Goal: Task Accomplishment & Management: Use online tool/utility

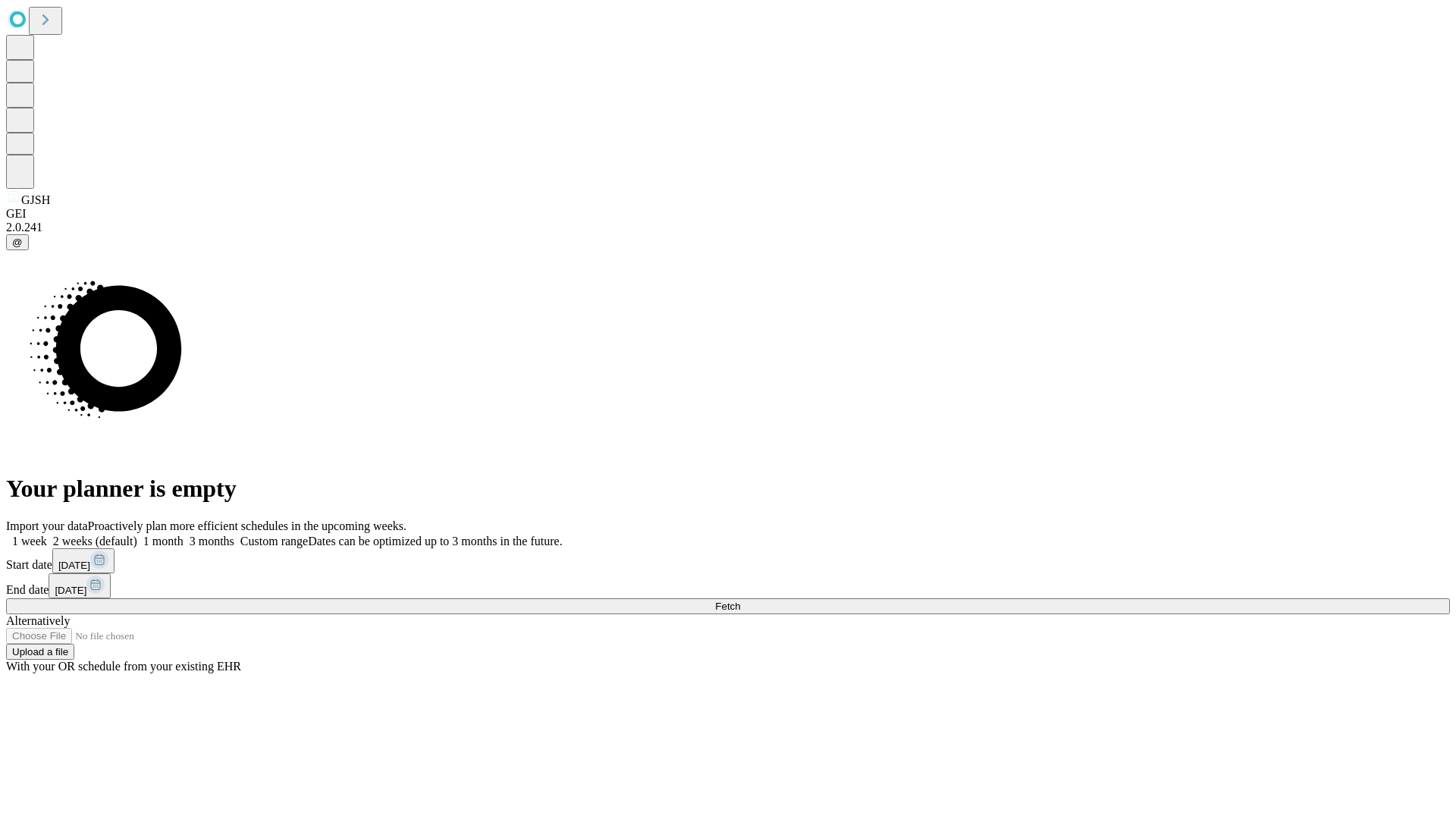
click at [741, 601] on span "Fetch" at bounding box center [728, 607] width 25 height 12
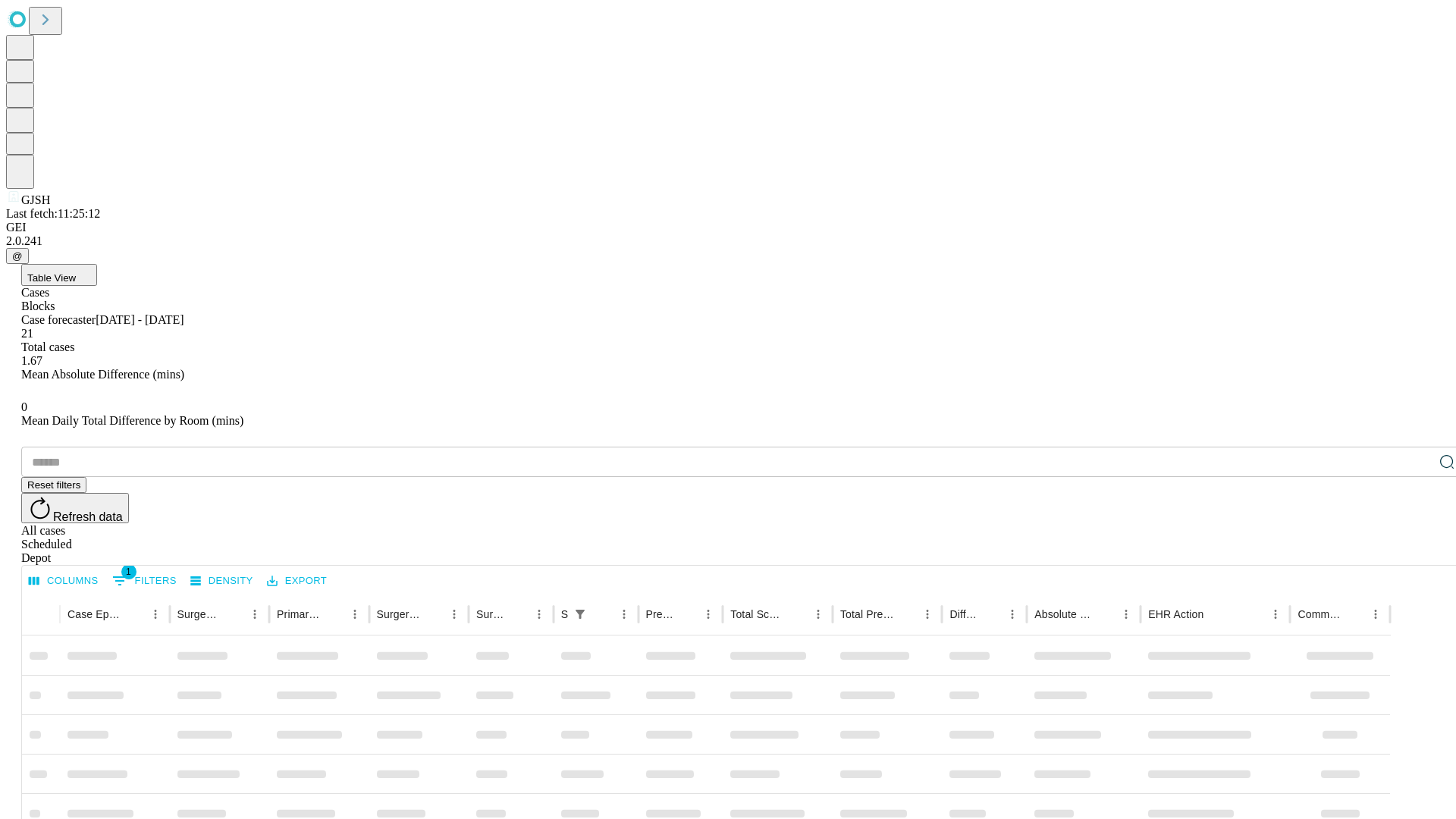
click at [1417, 552] on div "Depot" at bounding box center [744, 558] width 1444 height 14
